Goal: Task Accomplishment & Management: Complete application form

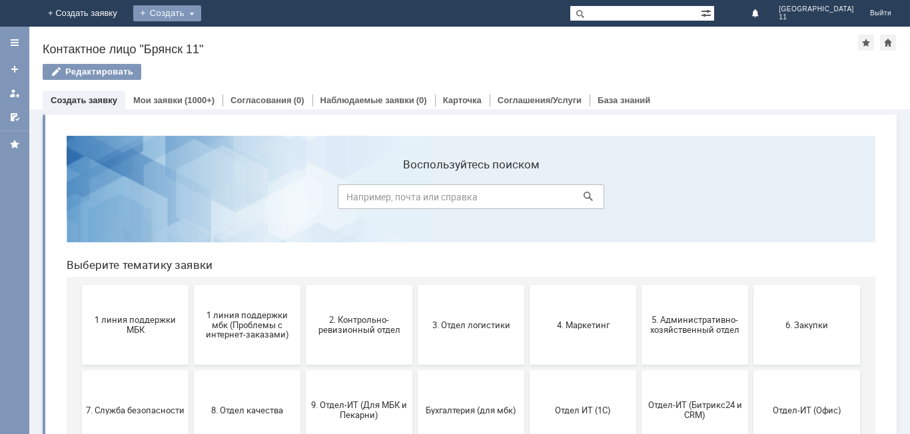
click at [201, 15] on div "Создать" at bounding box center [167, 13] width 68 height 16
click at [237, 45] on link "Заявка" at bounding box center [186, 40] width 101 height 16
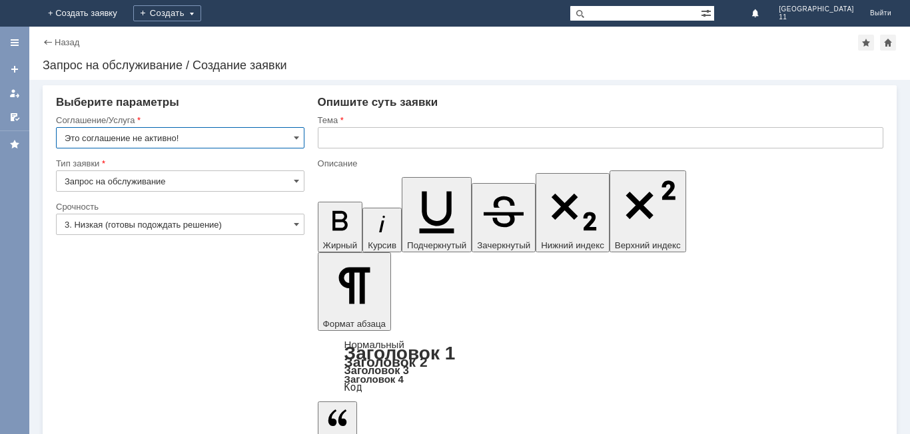
click at [318, 140] on input "text" at bounding box center [600, 137] width 565 height 21
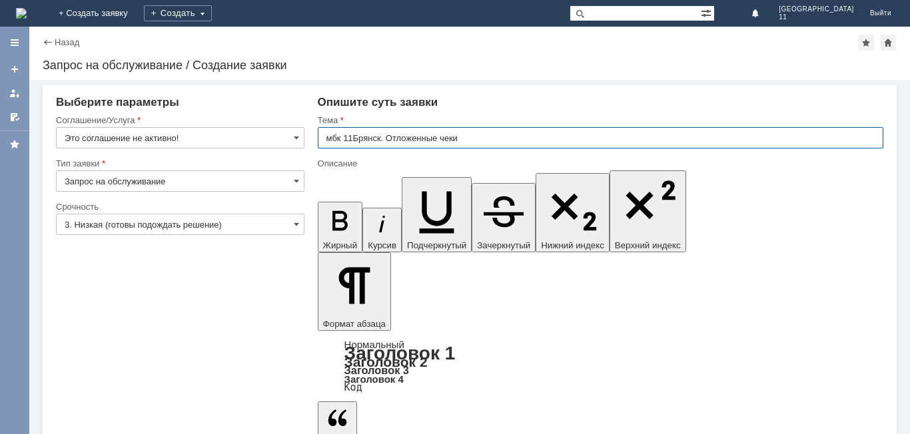
drag, startPoint x: 326, startPoint y: 140, endPoint x: 493, endPoint y: 140, distance: 167.8
click at [493, 140] on input "мбк 11Брянск. Отложенные чеки" at bounding box center [600, 137] width 565 height 21
type input "мбк 11Брянск. Отложенные чеки"
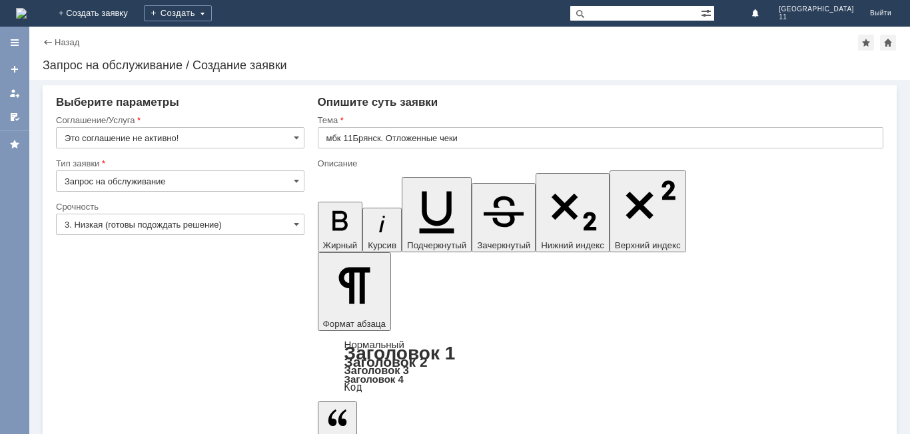
click at [296, 134] on span at bounding box center [296, 138] width 5 height 11
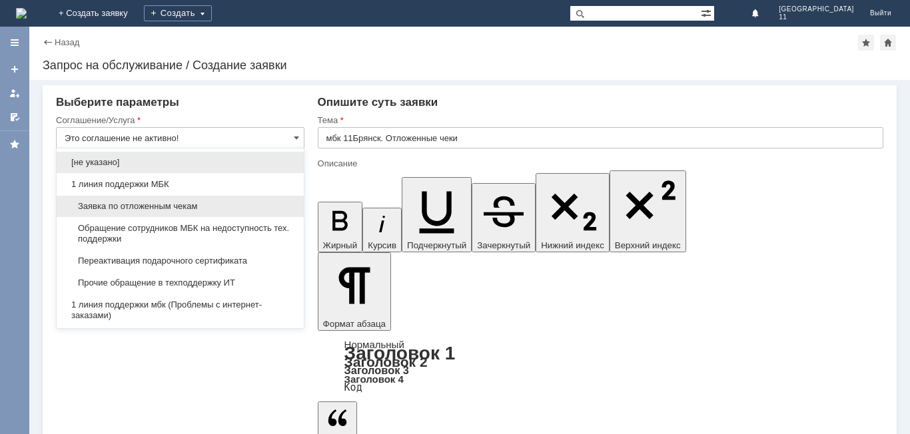
click at [218, 206] on span "Заявка по отложенным чекам" at bounding box center [180, 206] width 231 height 11
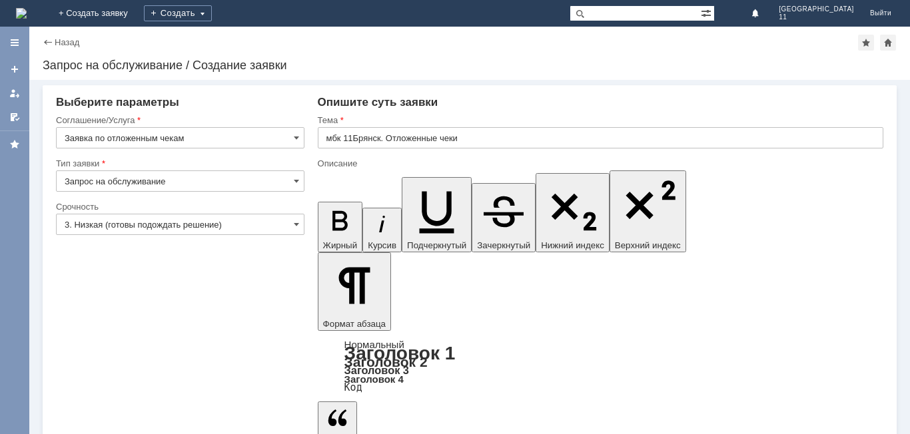
type input "Заявка по отложенным чекам"
click at [296, 180] on span at bounding box center [296, 181] width 5 height 11
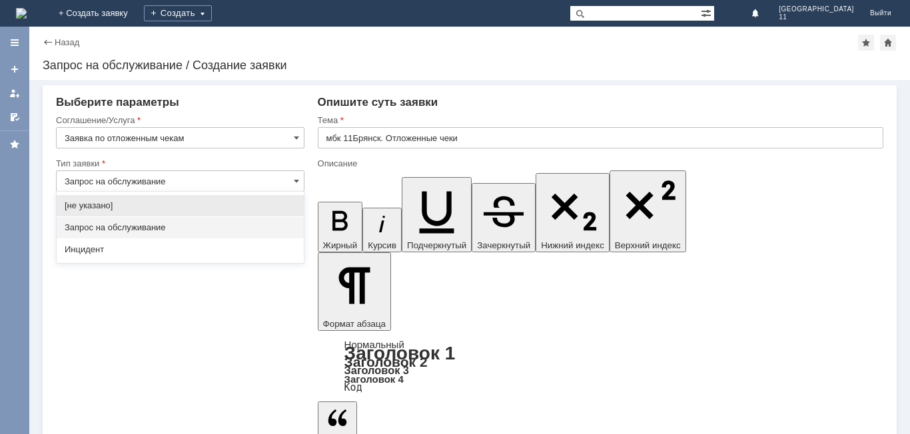
click at [216, 224] on span "Запрос на обслуживание" at bounding box center [180, 227] width 231 height 11
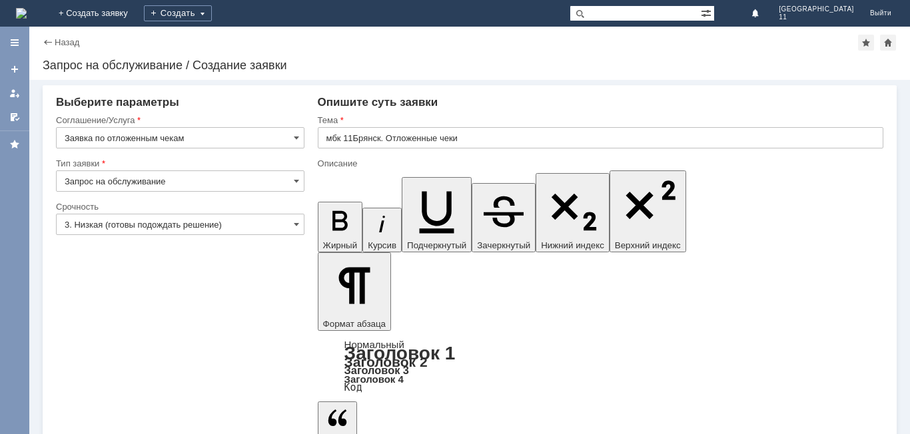
type input "Запрос на обслуживание"
click at [296, 228] on span at bounding box center [296, 224] width 5 height 11
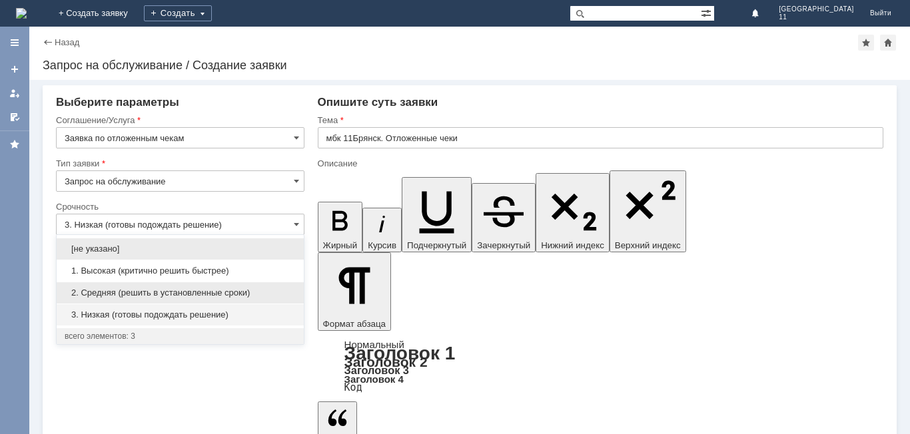
click at [218, 285] on div "2. Средняя (решить в установленные сроки)" at bounding box center [180, 292] width 247 height 21
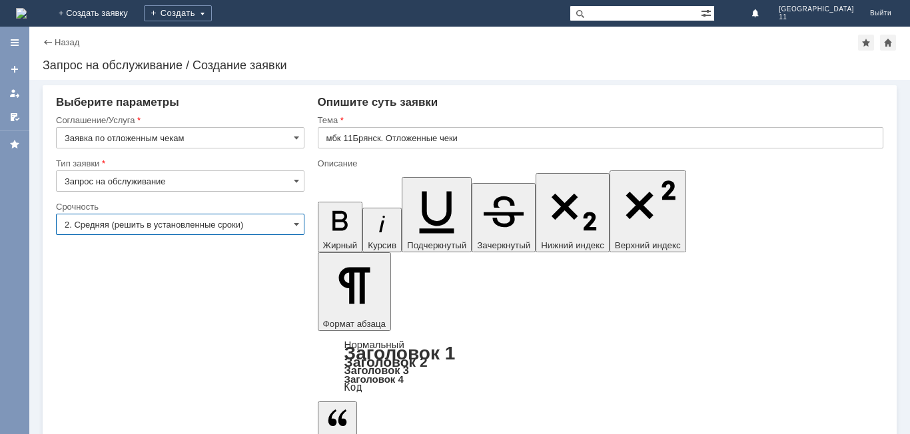
type input "2. Средняя (решить в установленные сроки)"
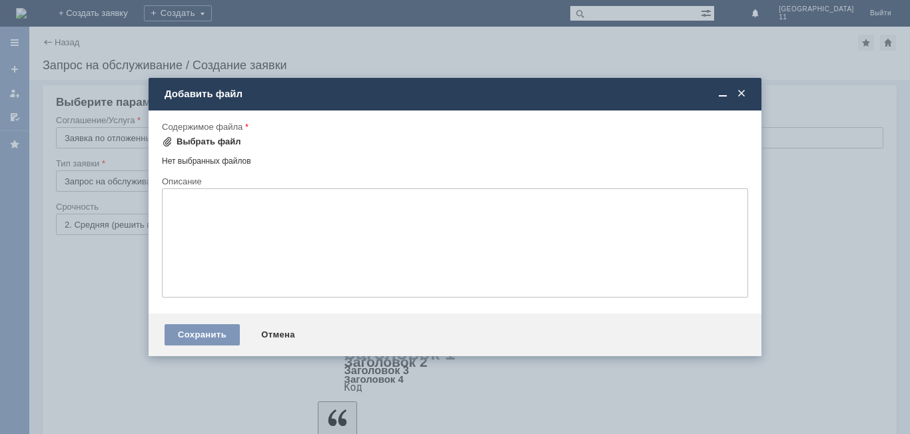
click at [232, 142] on div "Выбрать файл" at bounding box center [208, 141] width 65 height 11
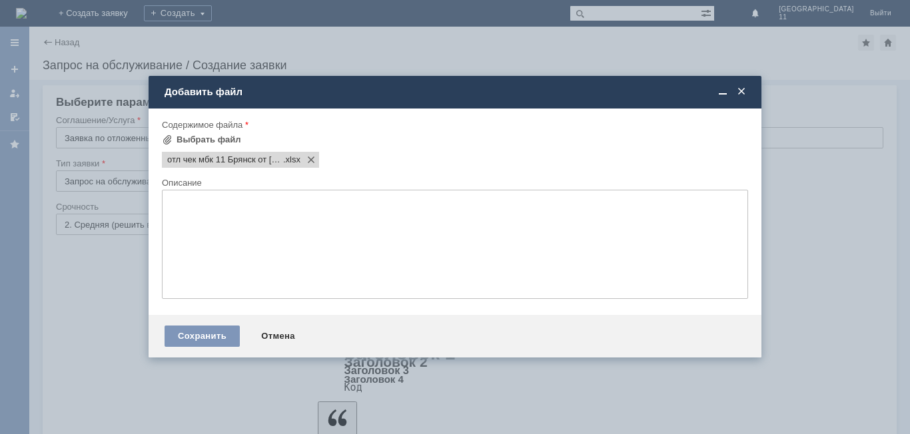
scroll to position [0, 0]
click at [202, 334] on div "Сохранить" at bounding box center [201, 336] width 75 height 21
